Goal: Task Accomplishment & Management: Use online tool/utility

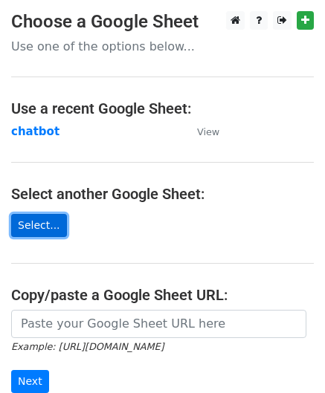
click at [48, 225] on link "Select..." at bounding box center [39, 225] width 56 height 23
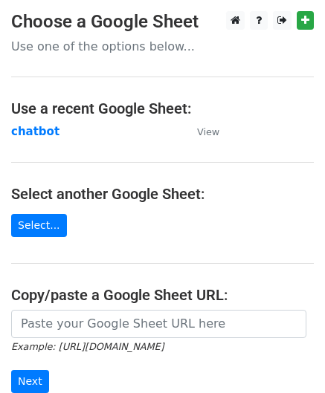
click at [119, 149] on main "Choose a Google Sheet Use one of the options below... Use a recent Google Sheet…" at bounding box center [162, 241] width 325 height 461
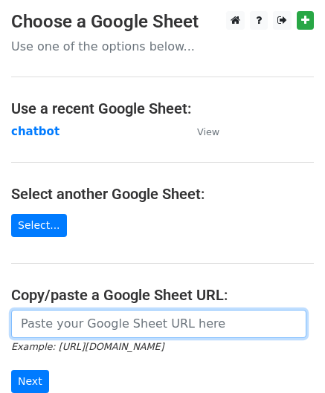
paste input "[URL][DOMAIN_NAME]"
click at [51, 319] on input "url" at bounding box center [158, 324] width 295 height 28
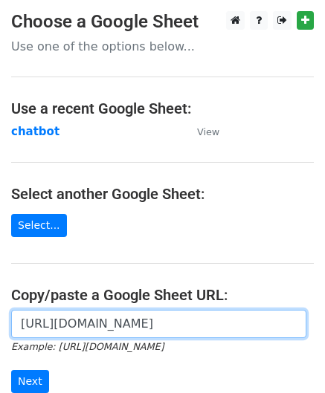
scroll to position [0, 317]
type input "[URL][DOMAIN_NAME]"
click at [11, 370] on input "Next" at bounding box center [30, 381] width 38 height 23
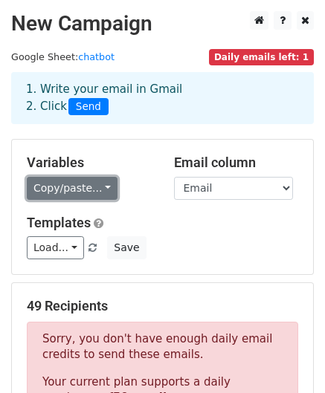
click at [71, 191] on link "Copy/paste..." at bounding box center [72, 188] width 91 height 23
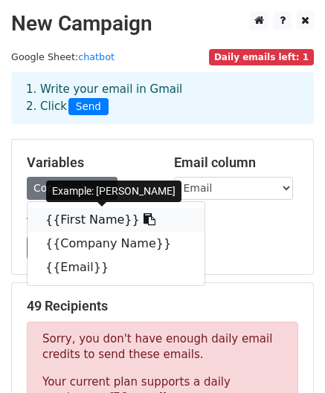
click at [56, 218] on link "{{First Name}}" at bounding box center [115, 220] width 177 height 24
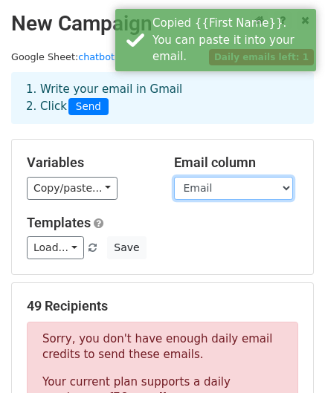
click at [205, 186] on select "First Name Company Name Email" at bounding box center [233, 188] width 119 height 23
select select "First Name"
click at [174, 177] on select "First Name Company Name Email" at bounding box center [233, 188] width 119 height 23
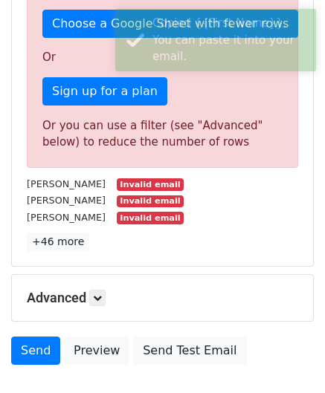
scroll to position [633, 0]
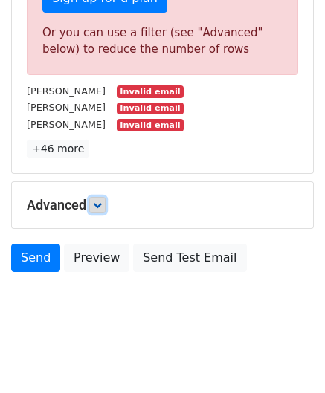
click at [94, 197] on link at bounding box center [97, 205] width 16 height 16
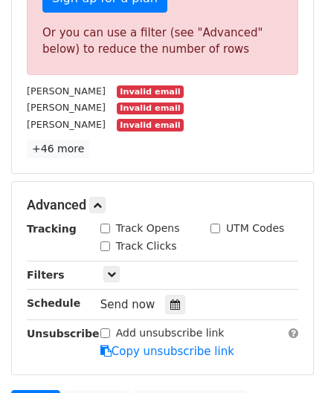
click at [103, 224] on input "Track Opens" at bounding box center [105, 229] width 10 height 10
checkbox input "true"
click at [103, 241] on input "Track Clicks" at bounding box center [105, 246] width 10 height 10
checkbox input "true"
click at [217, 224] on input "UTM Codes" at bounding box center [215, 229] width 10 height 10
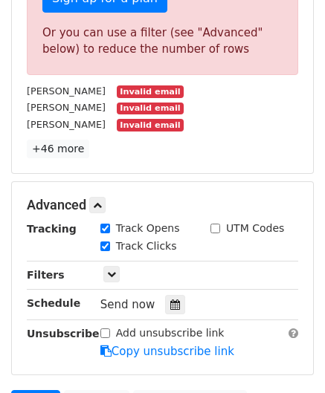
checkbox input "true"
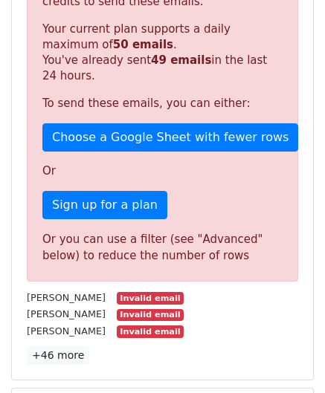
scroll to position [423, 0]
